Goal: Contribute content: Contribute content

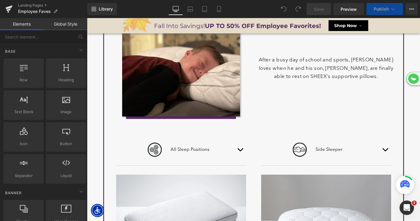
scroll to position [2460, 333]
click at [175, 174] on img at bounding box center [181, 221] width 130 height 94
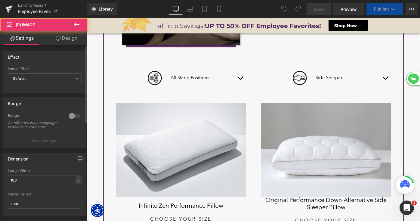
scroll to position [2614, 333]
click at [68, 118] on div at bounding box center [74, 116] width 14 height 10
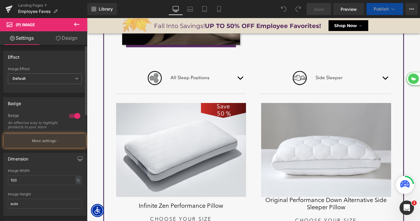
scroll to position [0, 0]
click at [298, 150] on img at bounding box center [326, 150] width 130 height 94
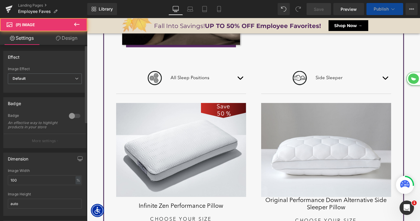
click at [73, 116] on div at bounding box center [74, 116] width 14 height 10
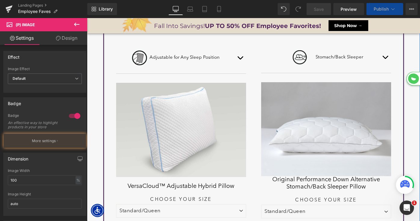
click at [179, 132] on div "Save 50 % (P) Image" at bounding box center [181, 130] width 130 height 94
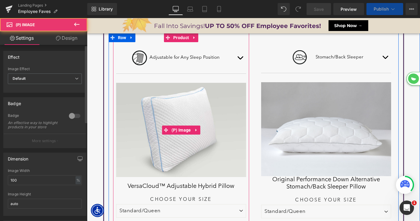
click at [75, 117] on div at bounding box center [74, 116] width 14 height 10
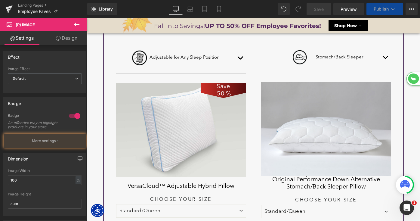
click at [341, 117] on img at bounding box center [326, 129] width 130 height 94
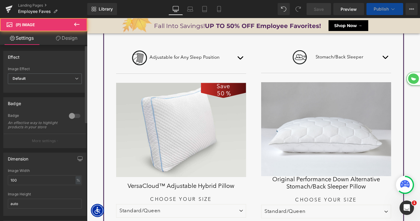
click at [70, 116] on div at bounding box center [74, 116] width 14 height 10
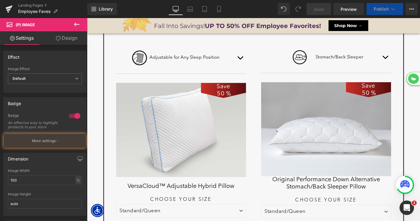
select select "XL"
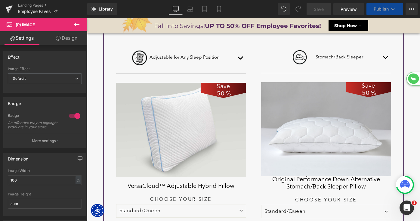
select select "M"
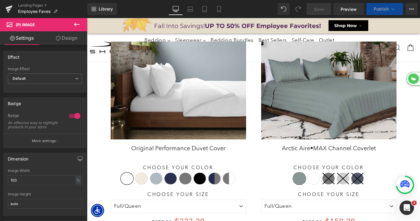
click at [180, 139] on img at bounding box center [178, 90] width 135 height 98
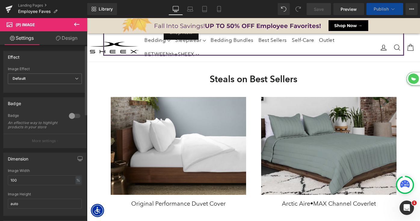
click at [68, 117] on div at bounding box center [74, 116] width 14 height 10
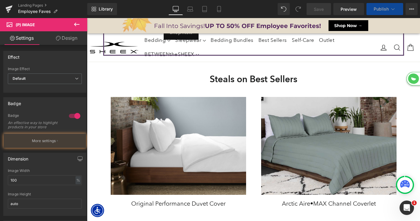
click at [297, 141] on img at bounding box center [328, 146] width 135 height 98
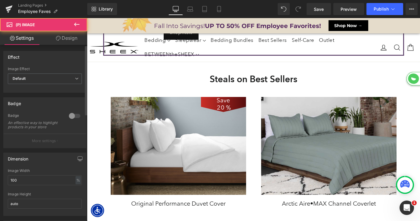
click at [72, 115] on div at bounding box center [74, 116] width 14 height 10
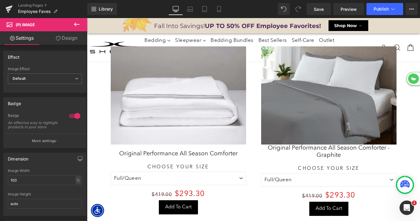
click at [177, 112] on img at bounding box center [178, 95] width 135 height 98
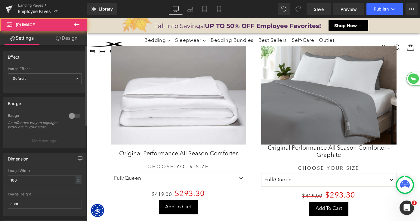
click at [72, 115] on div at bounding box center [74, 116] width 14 height 10
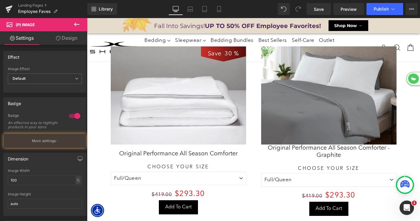
drag, startPoint x: 287, startPoint y: 98, endPoint x: 260, endPoint y: 98, distance: 27.7
click at [287, 98] on img at bounding box center [328, 95] width 135 height 98
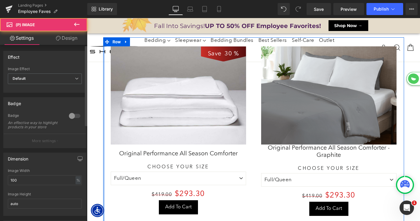
click at [77, 116] on div at bounding box center [74, 116] width 14 height 10
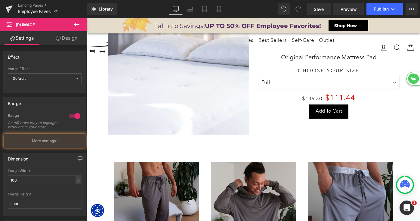
click at [180, 87] on img at bounding box center [178, 83] width 141 height 102
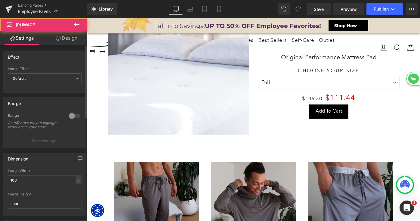
click at [72, 116] on div at bounding box center [74, 116] width 14 height 10
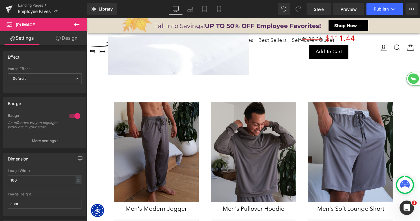
click at [168, 145] on div "Save 20 % (P) Image" at bounding box center [156, 151] width 85 height 99
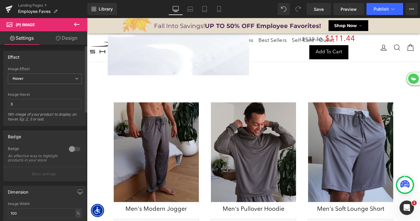
click at [73, 146] on div at bounding box center [74, 149] width 14 height 10
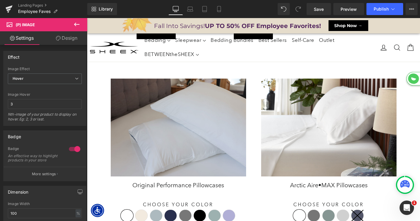
click at [174, 108] on img at bounding box center [178, 127] width 135 height 98
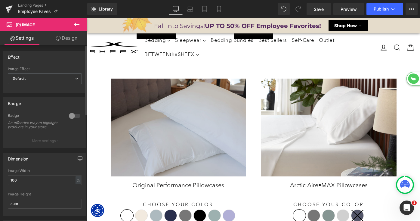
click at [71, 117] on div at bounding box center [74, 116] width 14 height 10
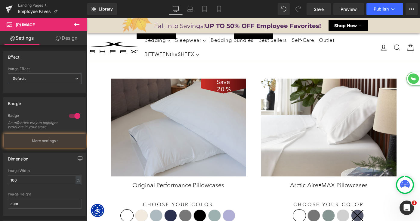
drag, startPoint x: 304, startPoint y: 121, endPoint x: 111, endPoint y: 123, distance: 193.4
click at [304, 121] on img at bounding box center [328, 127] width 135 height 98
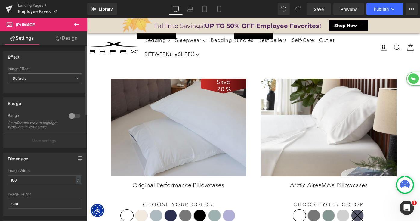
drag, startPoint x: 68, startPoint y: 118, endPoint x: 31, endPoint y: 114, distance: 36.9
click at [68, 118] on div at bounding box center [74, 116] width 14 height 10
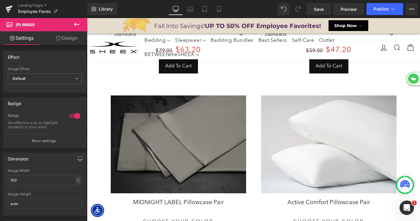
scroll to position [3035, 0]
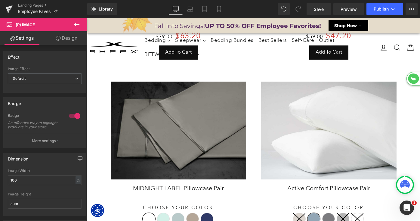
click at [184, 120] on div "Save 20 % (P) Image" at bounding box center [178, 130] width 135 height 98
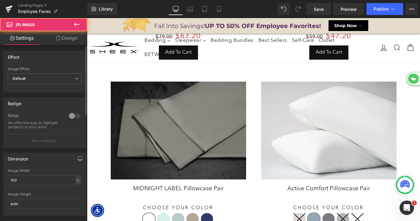
click at [72, 118] on div at bounding box center [74, 116] width 14 height 10
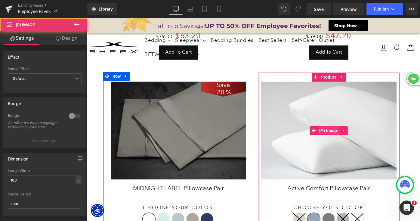
click at [319, 129] on div "Save 20 % (P) Image" at bounding box center [328, 130] width 135 height 98
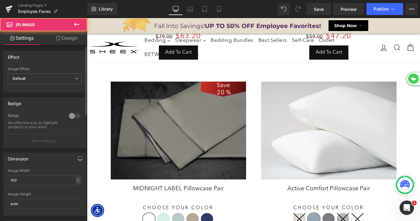
click at [67, 117] on div at bounding box center [74, 116] width 14 height 10
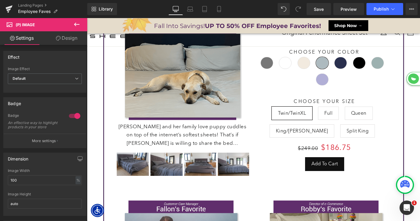
scroll to position [44, 0]
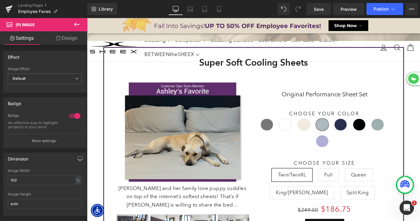
click at [78, 24] on icon at bounding box center [76, 25] width 5 height 4
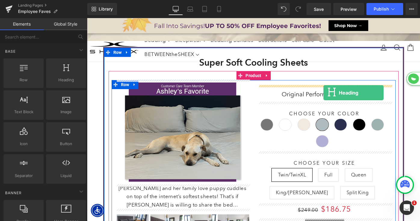
drag, startPoint x: 146, startPoint y: 99, endPoint x: 322, endPoint y: 91, distance: 176.4
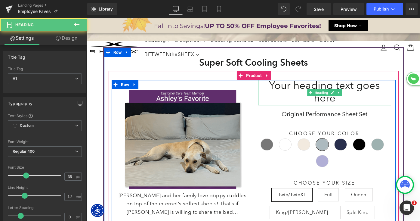
scroll to position [3635, 333]
click at [302, 89] on h1 "Your heading text goes here" at bounding box center [324, 92] width 133 height 25
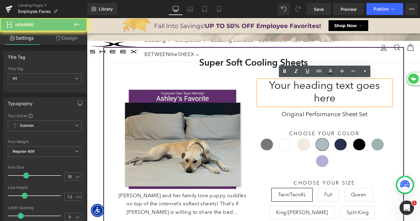
click at [315, 91] on h1 "Your heading text goes here" at bounding box center [324, 92] width 133 height 25
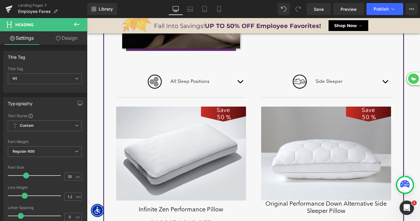
scroll to position [718, 0]
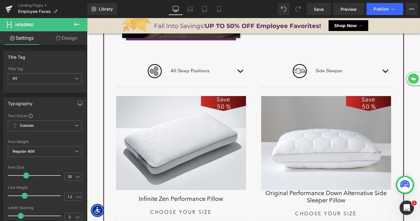
click at [197, 133] on img at bounding box center [181, 143] width 130 height 94
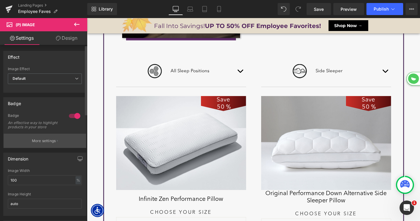
click at [27, 146] on button "More settings" at bounding box center [45, 141] width 82 height 14
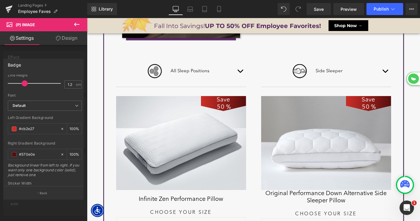
scroll to position [279, 0]
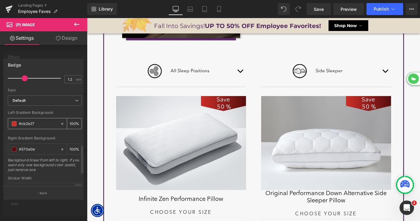
click at [31, 124] on input "#cb2e27" at bounding box center [38, 123] width 38 height 7
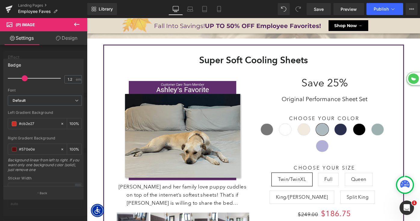
scroll to position [3651, 333]
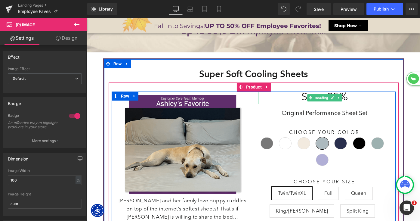
click at [299, 97] on h1 "Save 25%" at bounding box center [324, 97] width 133 height 13
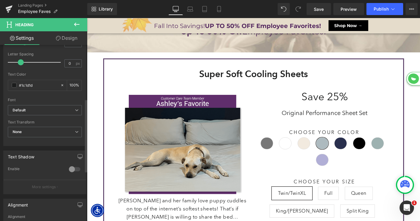
scroll to position [130, 0]
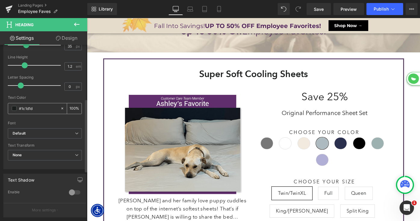
click at [28, 107] on input "#1c1d1d" at bounding box center [38, 108] width 38 height 7
type input "#cb2e27"
click at [317, 98] on span "Heading" at bounding box center [321, 97] width 16 height 7
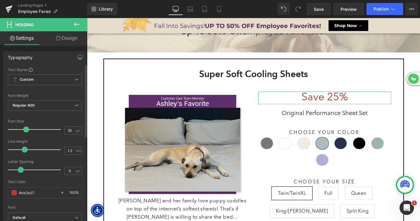
scroll to position [0, 0]
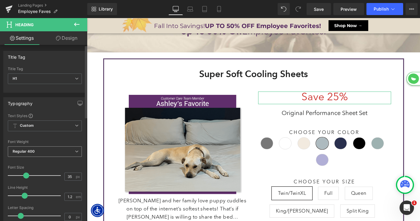
click at [38, 153] on span "Regular 400" at bounding box center [45, 151] width 74 height 11
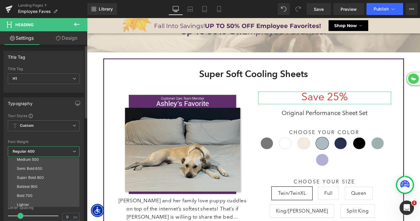
scroll to position [44, 0]
click at [36, 180] on div "Boldest 900" at bounding box center [27, 181] width 21 height 4
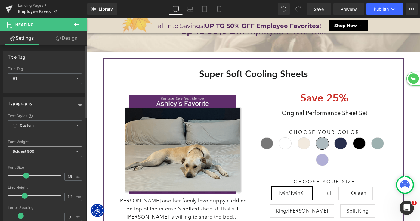
click at [50, 149] on span "Boldest 900" at bounding box center [45, 151] width 74 height 11
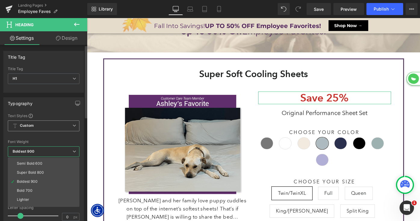
click at [38, 188] on li "Bold 700" at bounding box center [45, 190] width 74 height 9
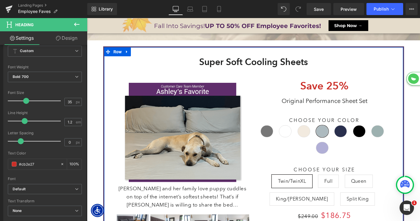
scroll to position [3651, 333]
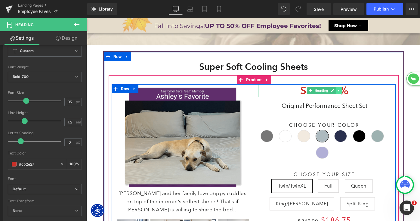
click at [340, 90] on icon at bounding box center [338, 91] width 3 height 4
click at [335, 91] on icon at bounding box center [335, 90] width 3 height 3
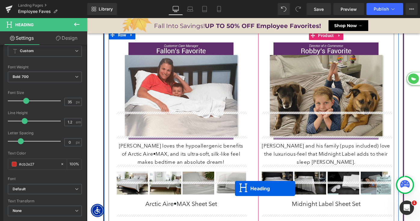
scroll to position [339, 0]
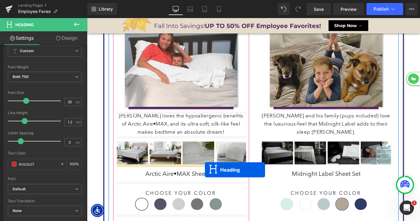
drag, startPoint x: 300, startPoint y: 89, endPoint x: 205, endPoint y: 169, distance: 124.0
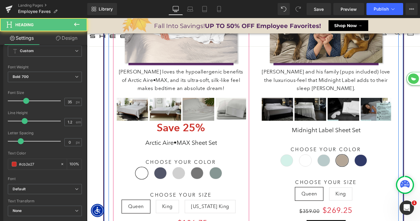
scroll to position [3, 3]
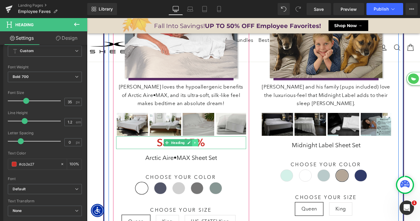
click at [194, 143] on icon at bounding box center [195, 143] width 3 height 4
click at [190, 143] on icon at bounding box center [191, 143] width 3 height 4
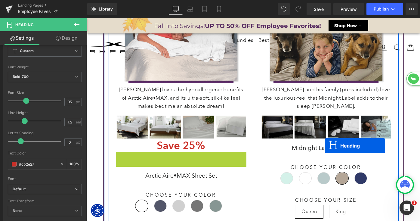
scroll to position [3650, 333]
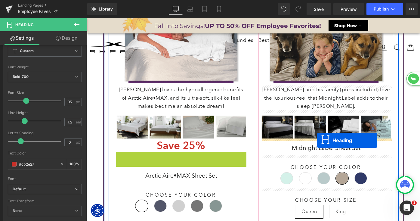
drag, startPoint x: 167, startPoint y: 158, endPoint x: 317, endPoint y: 140, distance: 151.4
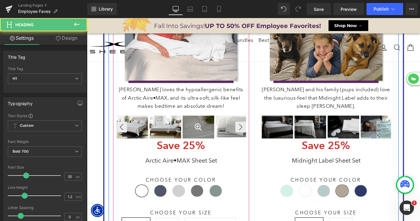
scroll to position [3635, 333]
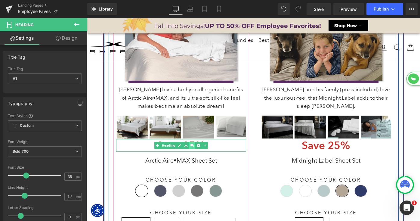
click at [192, 146] on icon at bounding box center [191, 145] width 3 height 4
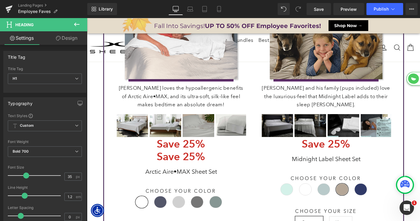
scroll to position [3648, 333]
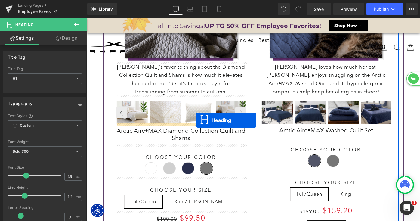
drag, startPoint x: 167, startPoint y: 94, endPoint x: 195, endPoint y: 121, distance: 39.1
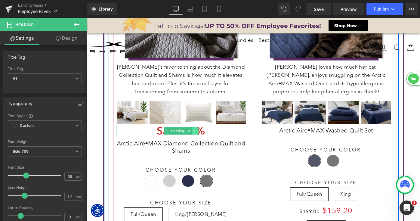
click at [196, 129] on icon at bounding box center [195, 131] width 3 height 4
click at [193, 129] on link at bounding box center [192, 130] width 6 height 7
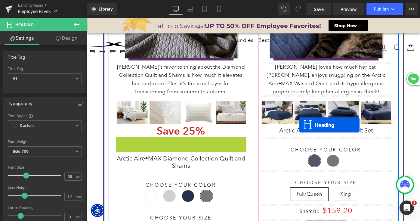
drag, startPoint x: 168, startPoint y: 142, endPoint x: 301, endPoint y: 124, distance: 134.4
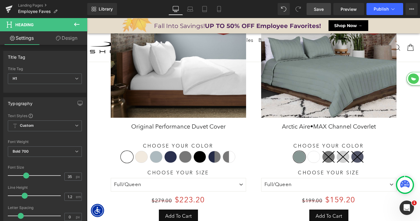
click at [321, 10] on span "Save" at bounding box center [319, 9] width 10 height 6
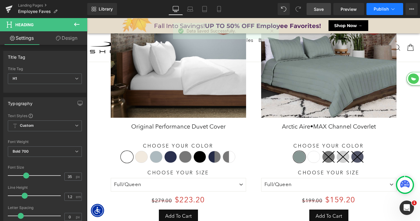
click at [377, 11] on span "Publish" at bounding box center [380, 9] width 15 height 5
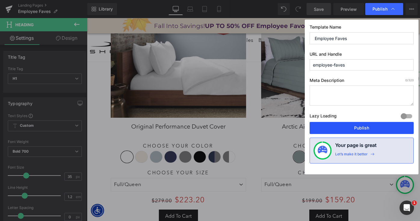
click at [331, 128] on button "Publish" at bounding box center [361, 128] width 104 height 12
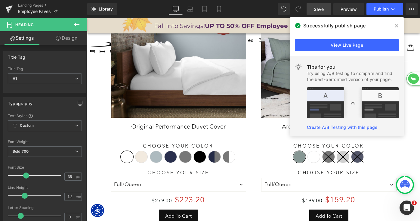
click at [395, 26] on icon at bounding box center [396, 25] width 3 height 5
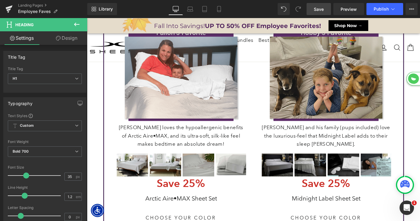
scroll to position [276, 0]
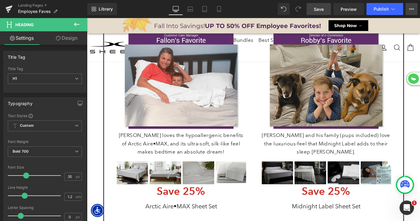
click at [410, 10] on icon at bounding box center [411, 9] width 5 height 5
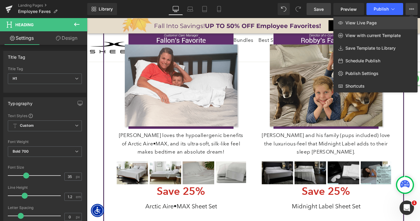
click at [390, 24] on link "View Live Page" at bounding box center [375, 23] width 84 height 13
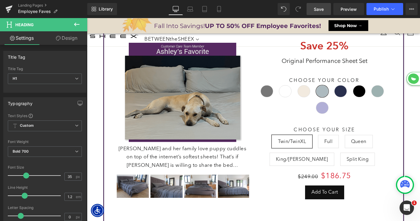
scroll to position [3, 3]
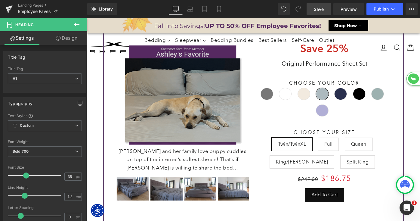
click at [191, 108] on img at bounding box center [182, 95] width 133 height 104
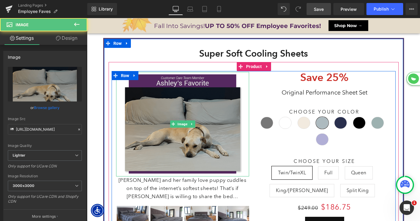
scroll to position [3677, 333]
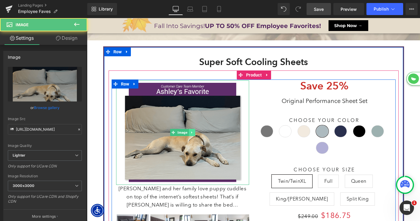
click at [192, 129] on link at bounding box center [192, 132] width 6 height 7
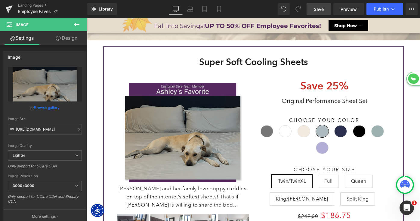
click at [154, 133] on img at bounding box center [182, 132] width 133 height 104
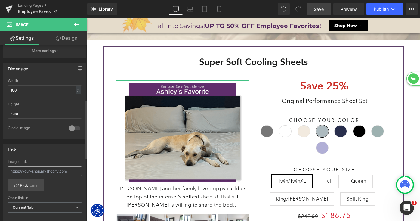
scroll to position [189, 0]
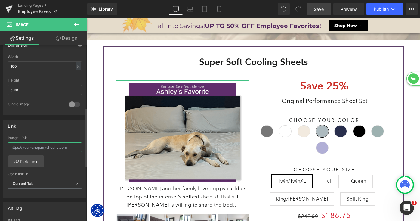
click at [31, 146] on input "text" at bounding box center [45, 147] width 74 height 10
paste input "[URL][DOMAIN_NAME]"
type input "[URL][DOMAIN_NAME]"
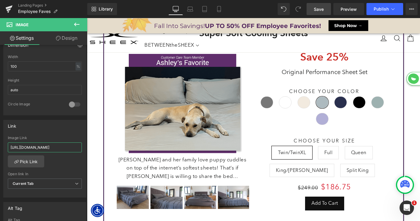
scroll to position [3, 3]
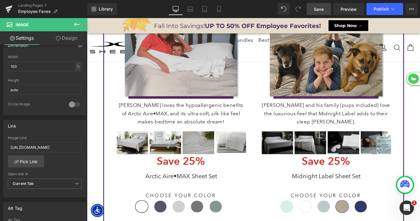
click at [180, 87] on img at bounding box center [181, 50] width 130 height 102
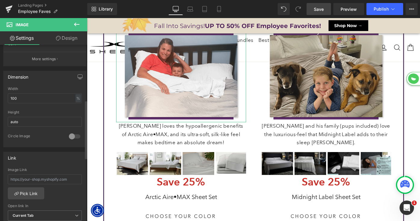
scroll to position [169, 0]
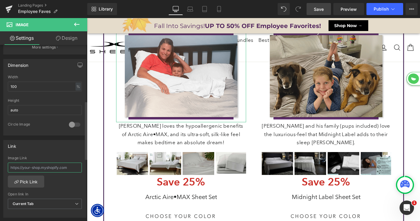
click at [33, 168] on input "text" at bounding box center [45, 167] width 74 height 10
paste input "[URL][DOMAIN_NAME]"
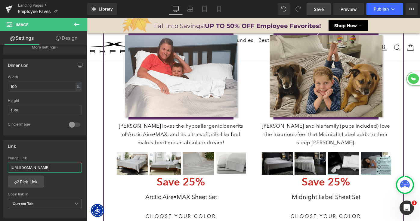
scroll to position [0, 36]
type input "[URL][DOMAIN_NAME]"
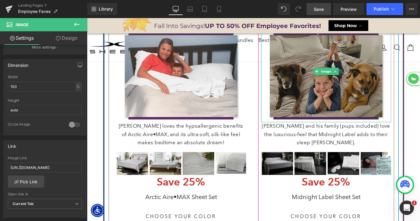
click at [312, 94] on img at bounding box center [326, 71] width 130 height 102
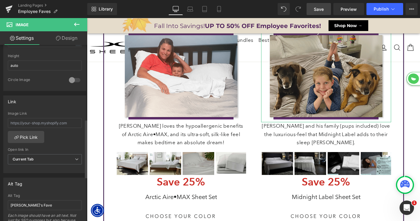
scroll to position [210, 0]
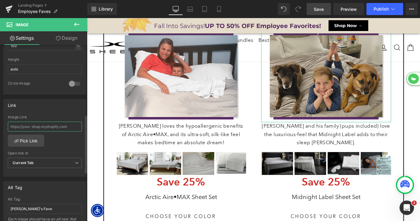
drag, startPoint x: 42, startPoint y: 127, endPoint x: 101, endPoint y: 88, distance: 70.1
click at [42, 127] on input "text" at bounding box center [45, 126] width 74 height 10
paste input "[URL][DOMAIN_NAME]"
type input "[URL][DOMAIN_NAME]"
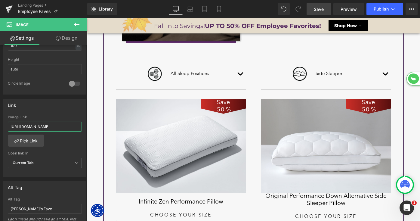
scroll to position [629, 0]
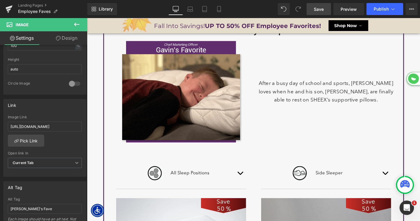
click at [172, 91] on div "Image" at bounding box center [181, 91] width 136 height 107
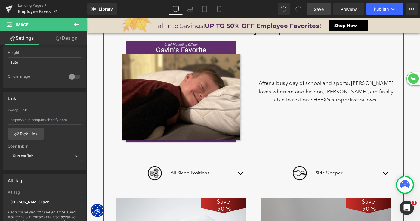
scroll to position [229, 0]
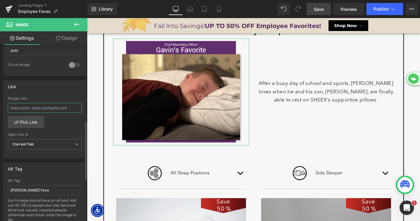
click at [36, 106] on input "text" at bounding box center [45, 108] width 74 height 10
paste input "[URL][DOMAIN_NAME]"
type input "[URL][DOMAIN_NAME]"
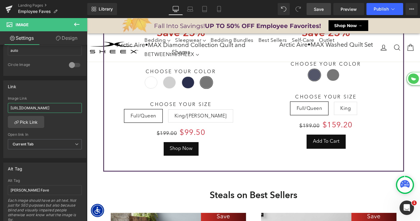
scroll to position [1493, 0]
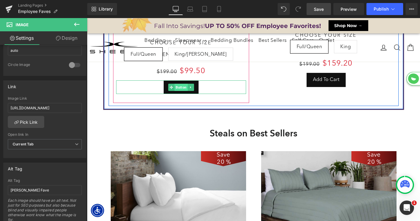
click at [180, 86] on span "Button" at bounding box center [180, 87] width 13 height 7
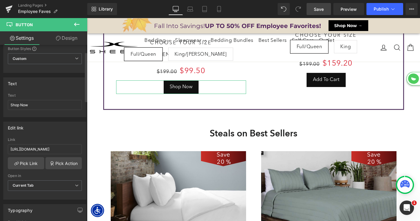
scroll to position [29, 0]
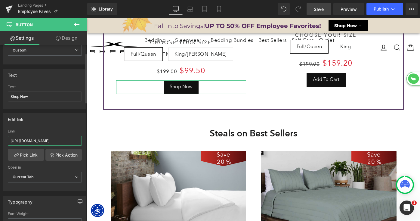
click at [40, 139] on input "[URL][DOMAIN_NAME]" at bounding box center [45, 141] width 74 height 10
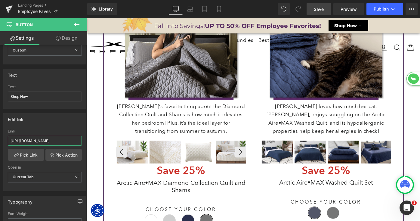
scroll to position [1262, 0]
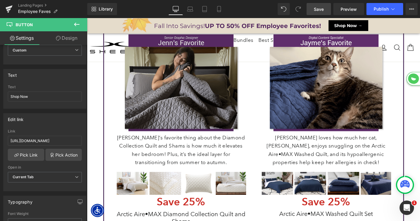
click at [184, 96] on img at bounding box center [181, 83] width 130 height 102
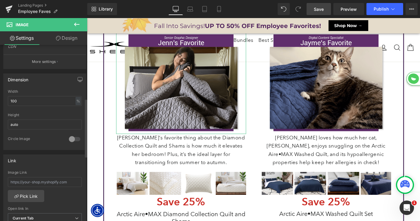
scroll to position [162, 0]
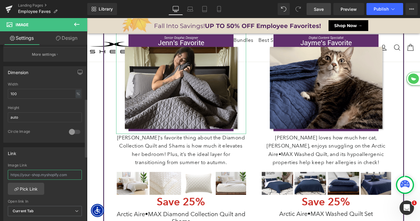
click at [39, 174] on input "text" at bounding box center [45, 175] width 74 height 10
paste input "[URL][DOMAIN_NAME]"
type input "[URL][DOMAIN_NAME]"
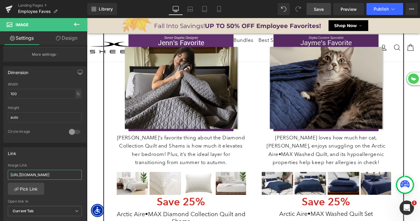
scroll to position [1271, 0]
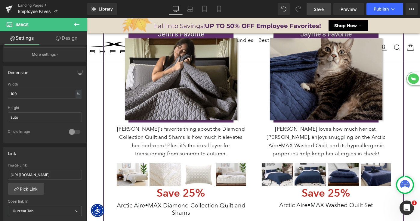
click at [303, 96] on img at bounding box center [326, 74] width 130 height 102
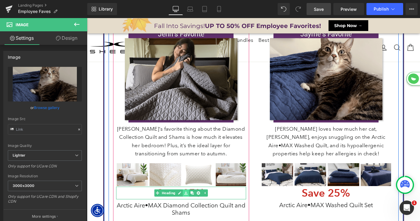
click at [186, 189] on link at bounding box center [186, 192] width 6 height 7
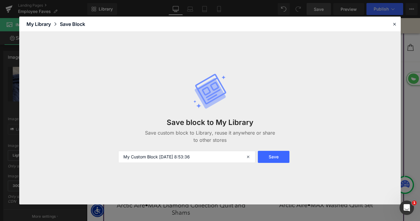
click at [144, 192] on div "Save block to My Library Save custom block to Library, reuse it anywhere or sha…" at bounding box center [209, 118] width 381 height 173
click at [395, 24] on icon at bounding box center [394, 23] width 5 height 5
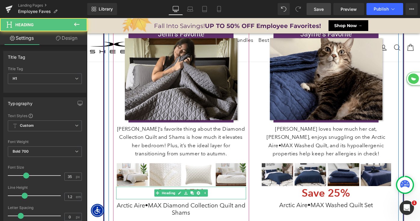
drag, startPoint x: 148, startPoint y: 192, endPoint x: 164, endPoint y: 191, distance: 15.7
click at [148, 192] on h1 "Save 25%" at bounding box center [181, 192] width 130 height 13
click at [149, 191] on h1 "Save 25%" at bounding box center [181, 192] width 130 height 13
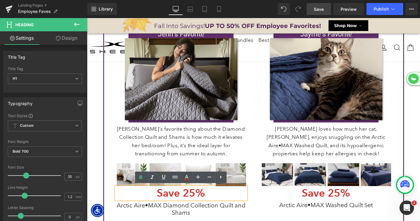
click at [191, 192] on h1 "Save 25%" at bounding box center [181, 192] width 130 height 13
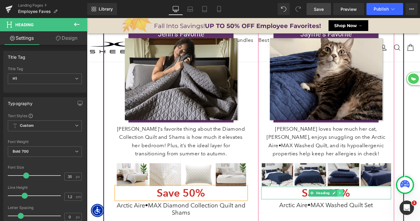
click at [339, 192] on icon at bounding box center [340, 193] width 3 height 4
click at [359, 190] on h1 "Save 25%" at bounding box center [326, 192] width 130 height 13
click at [356, 190] on h1 "Save 25%" at bounding box center [326, 192] width 130 height 13
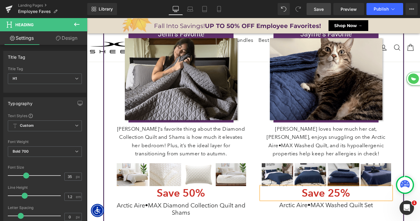
click at [356, 190] on h1 "Save 25%" at bounding box center [326, 192] width 130 height 13
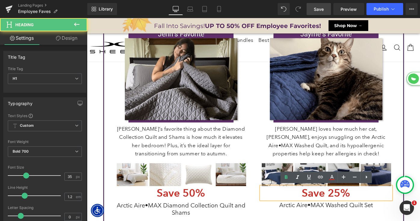
click at [342, 192] on h1 "Save 25%" at bounding box center [326, 192] width 130 height 13
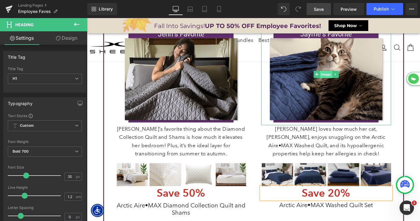
click at [321, 72] on span "Image" at bounding box center [326, 74] width 12 height 7
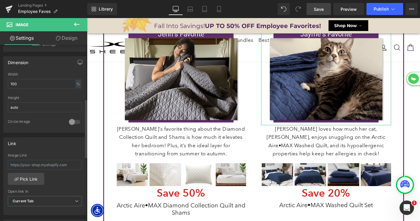
scroll to position [193, 0]
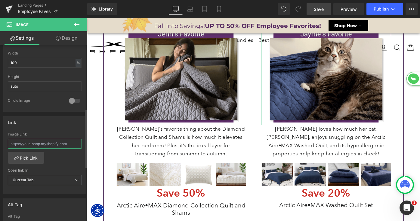
click at [32, 142] on input "text" at bounding box center [45, 144] width 74 height 10
type input "[DOMAIN_NAME][URL]"
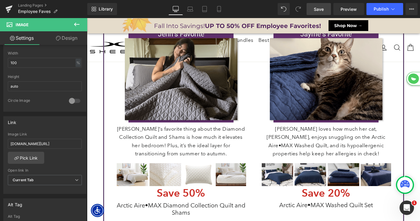
scroll to position [0, 0]
click at [316, 7] on span "Save" at bounding box center [319, 9] width 10 height 6
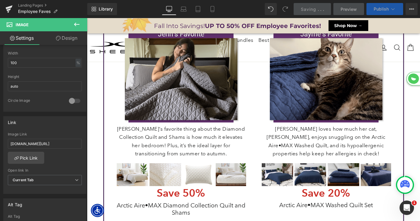
scroll to position [1337, 0]
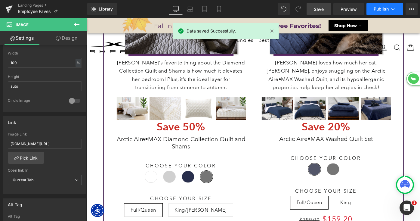
click at [382, 9] on span "Publish" at bounding box center [380, 9] width 15 height 5
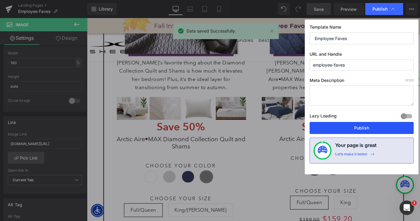
click at [349, 123] on button "Publish" at bounding box center [361, 128] width 104 height 12
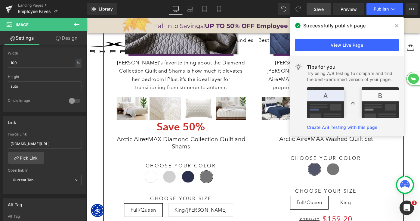
click at [395, 25] on icon at bounding box center [396, 25] width 3 height 5
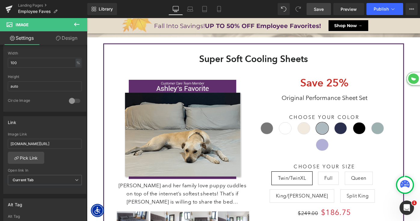
scroll to position [3677, 333]
